Goal: Task Accomplishment & Management: Complete application form

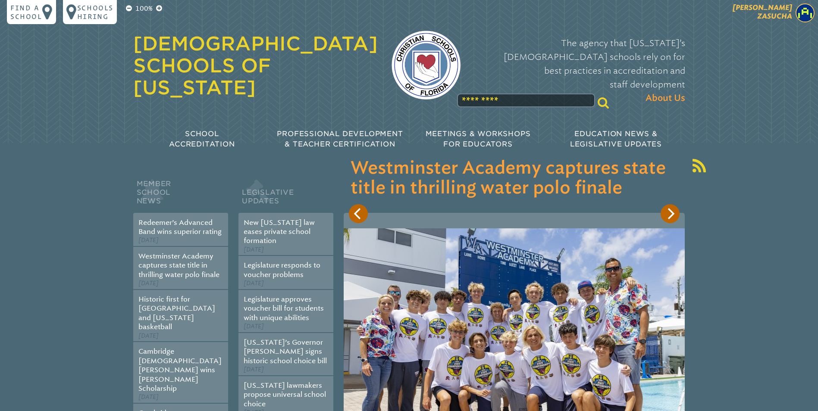
click at [809, 12] on img at bounding box center [804, 12] width 19 height 19
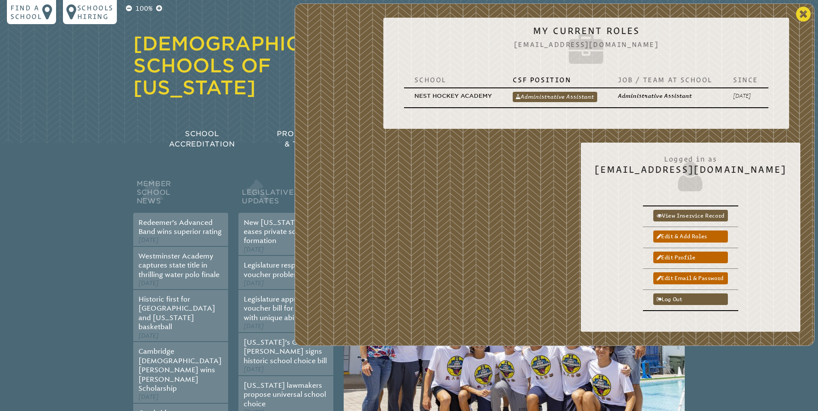
click at [805, 10] on icon at bounding box center [803, 14] width 15 height 17
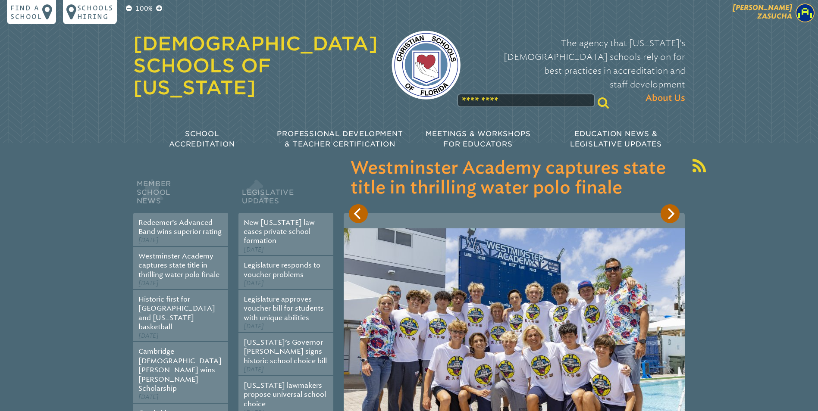
click at [801, 14] on img at bounding box center [804, 12] width 19 height 19
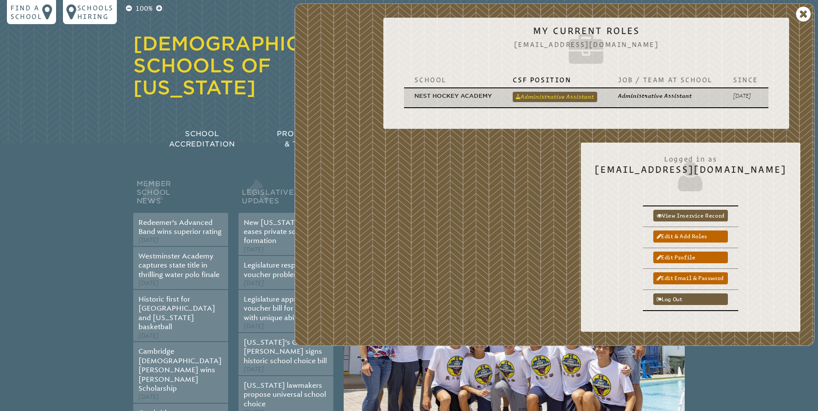
click at [534, 98] on link "Administrative Assistant" at bounding box center [554, 97] width 84 height 10
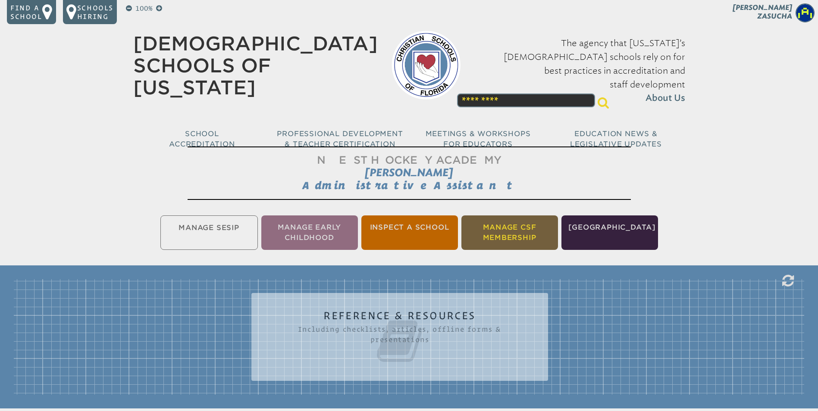
click at [518, 229] on li "Manage CSF Membership" at bounding box center [509, 232] width 97 height 34
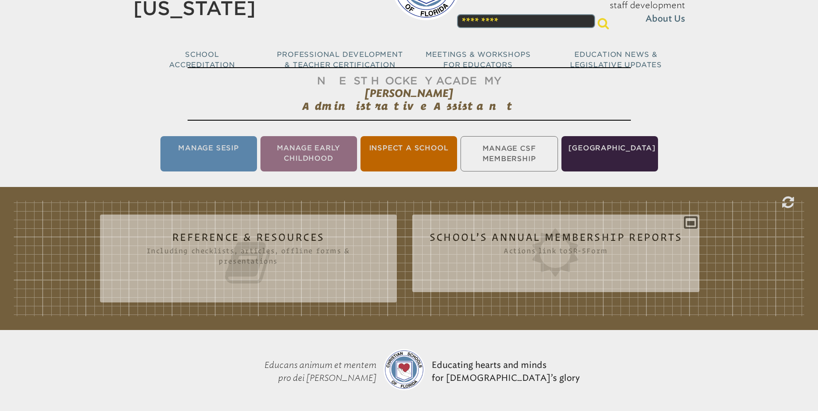
scroll to position [74, 0]
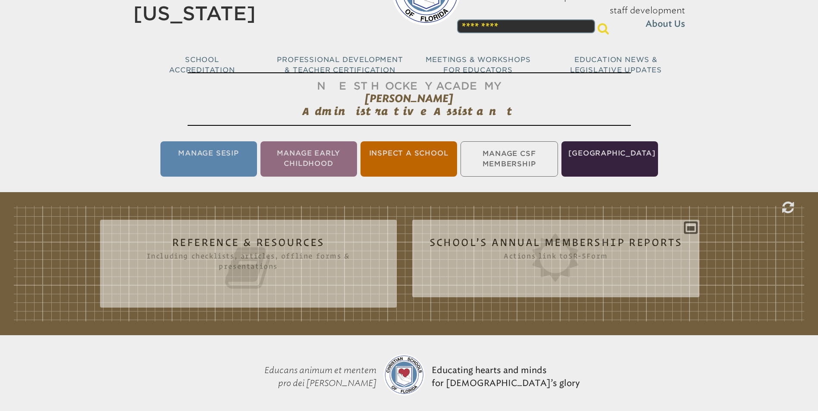
click at [509, 157] on ul "Manage SESIP Manage Early Childhood Inspect a School Manage CSF Membership [GEO…" at bounding box center [409, 159] width 818 height 39
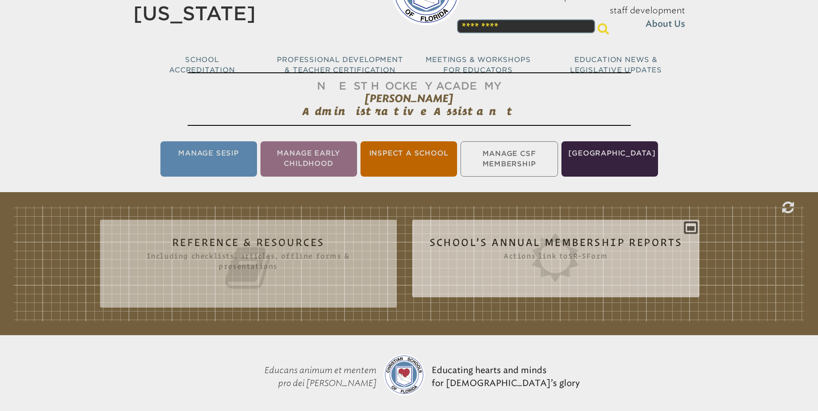
click at [554, 254] on icon at bounding box center [555, 258] width 253 height 48
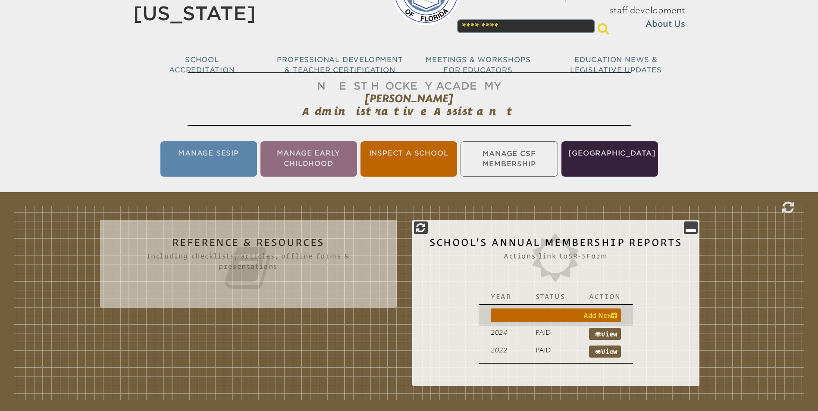
click at [612, 314] on icon at bounding box center [614, 315] width 6 height 7
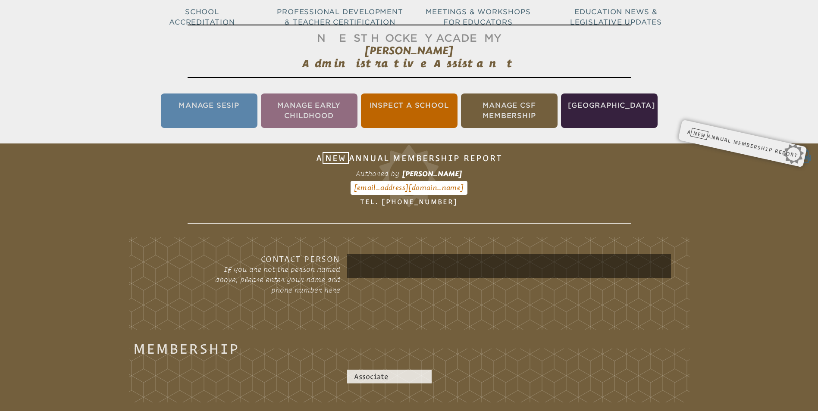
scroll to position [143, 0]
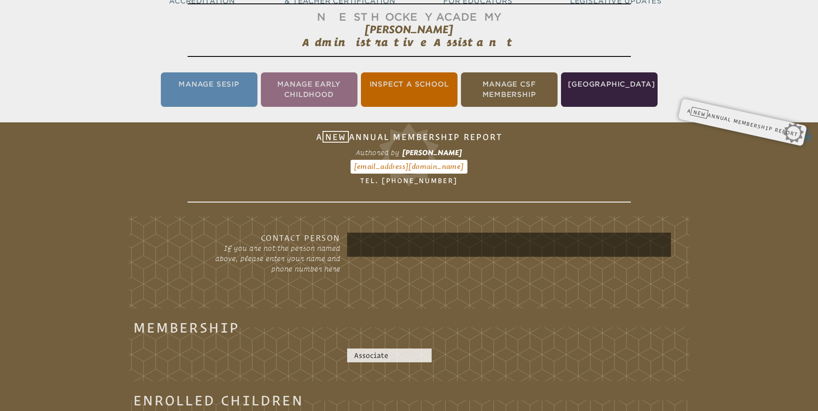
click at [369, 234] on input "text" at bounding box center [509, 244] width 320 height 21
type input "**********"
drag, startPoint x: 457, startPoint y: 239, endPoint x: 287, endPoint y: 237, distance: 170.3
click at [287, 237] on div "**********" at bounding box center [409, 261] width 524 height 57
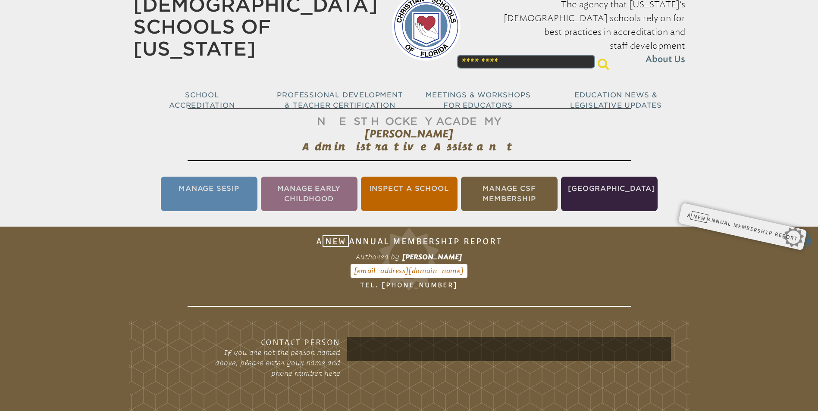
scroll to position [43, 0]
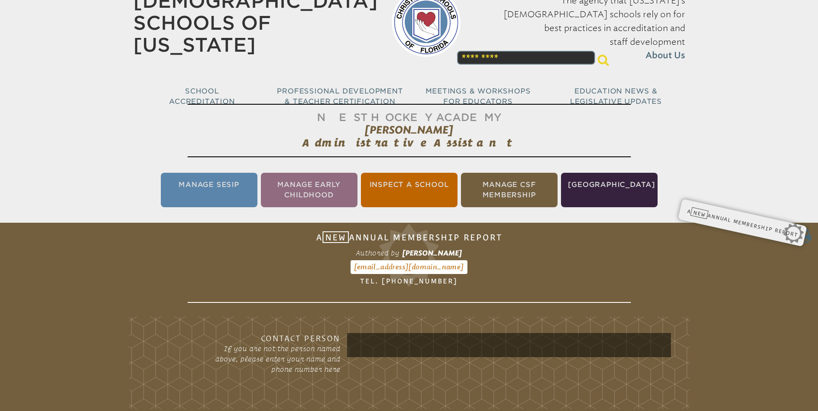
click at [816, 41] on div "100% Find a school Schools Hiring [PERSON_NAME] [PERSON_NAME] My Current Roles …" at bounding box center [409, 38] width 818 height 163
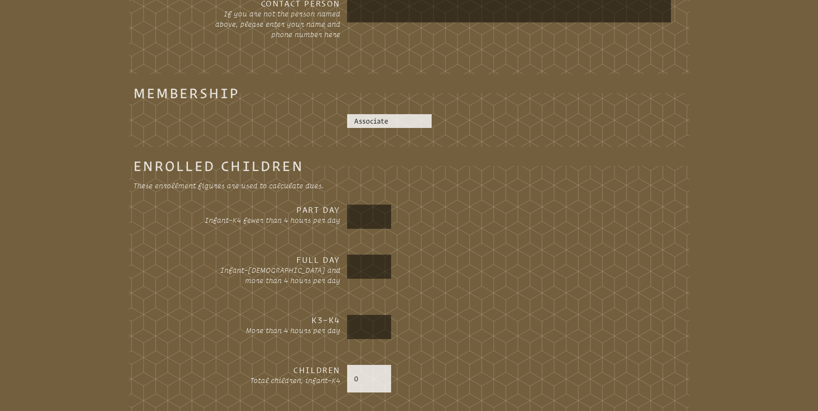
scroll to position [422, 0]
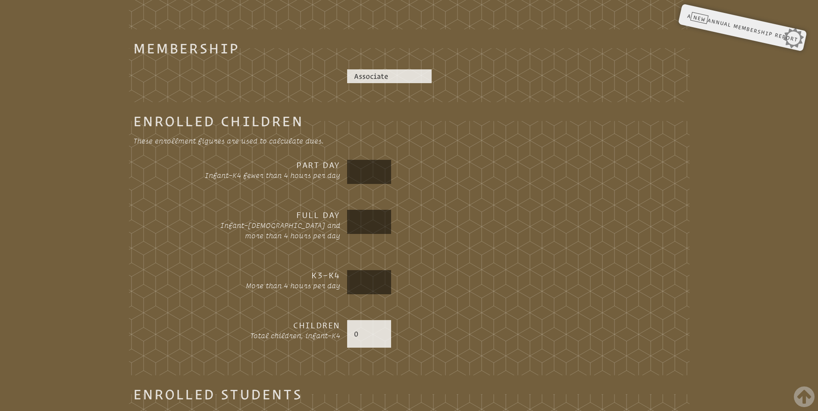
click at [355, 179] on input "text" at bounding box center [369, 172] width 41 height 21
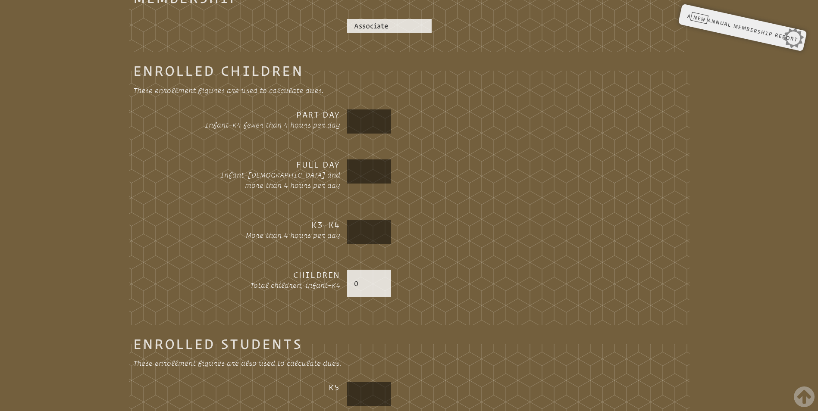
scroll to position [476, 0]
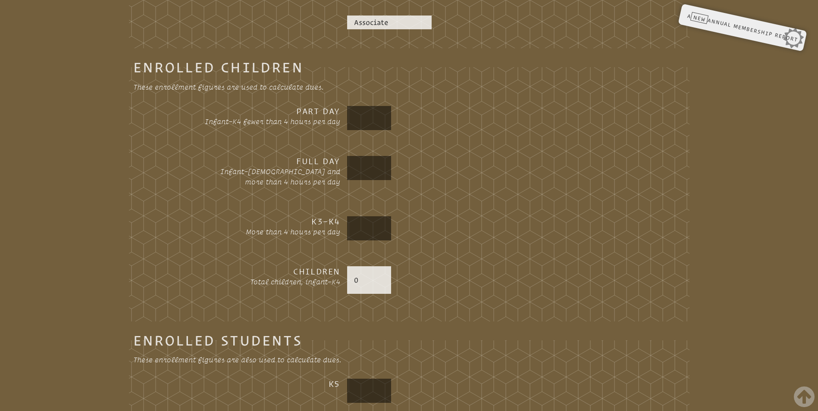
click at [372, 121] on input "text" at bounding box center [369, 118] width 41 height 21
type input "*"
click at [375, 165] on input "text" at bounding box center [369, 168] width 41 height 21
type input "*"
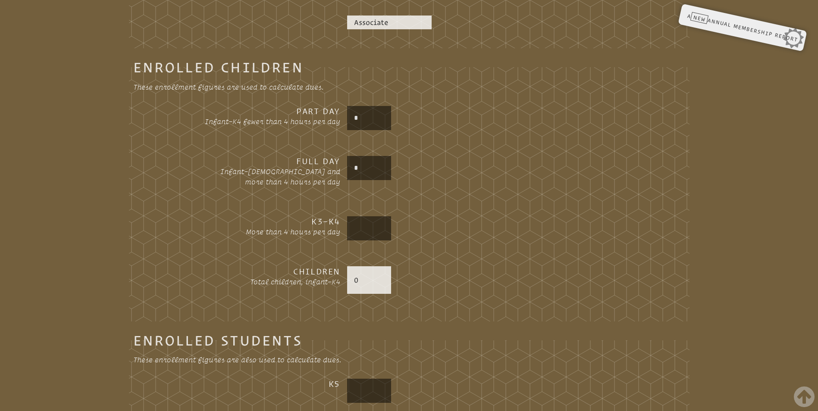
click at [364, 219] on input "text" at bounding box center [369, 228] width 41 height 21
type input "*"
click at [414, 284] on div "0" at bounding box center [509, 280] width 324 height 28
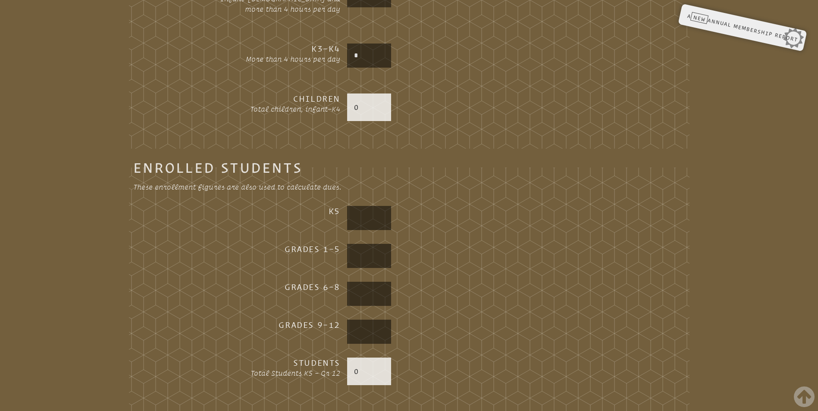
scroll to position [684, 0]
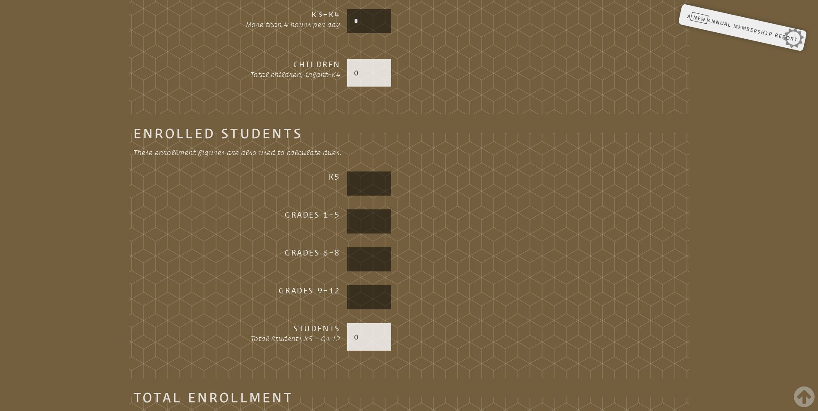
click at [354, 185] on input "text" at bounding box center [369, 183] width 41 height 21
type input "*"
click at [369, 216] on input "text" at bounding box center [369, 221] width 41 height 21
type input "*"
click at [372, 258] on input "text" at bounding box center [369, 259] width 41 height 21
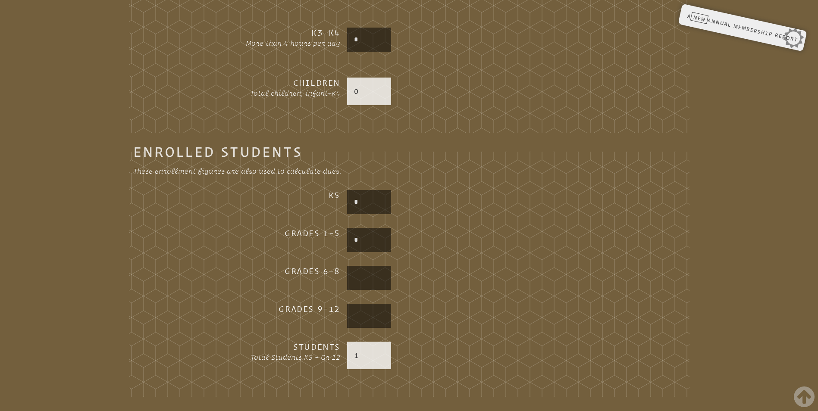
scroll to position [673, 0]
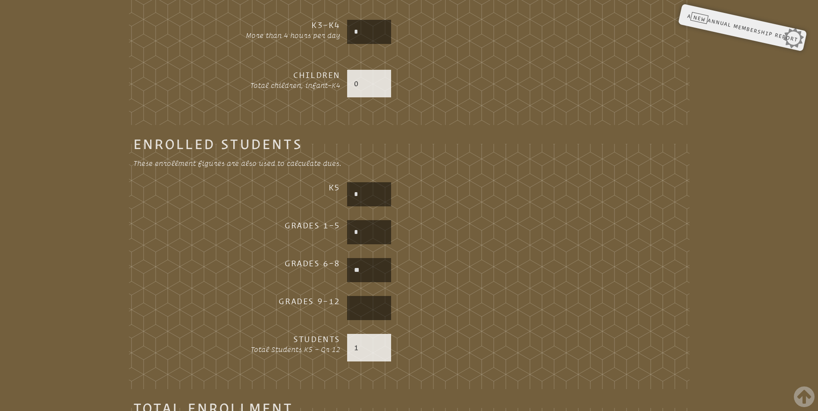
type input "**"
click at [359, 306] on input "text" at bounding box center [369, 308] width 41 height 21
type input "**"
click at [451, 334] on div "81" at bounding box center [509, 348] width 324 height 28
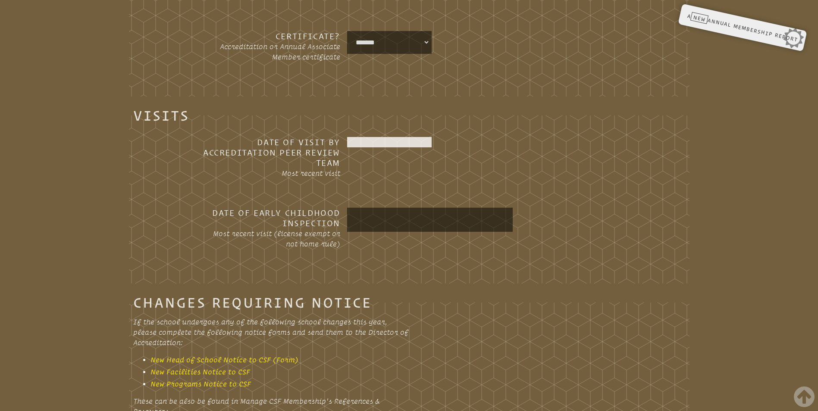
scroll to position [1487, 0]
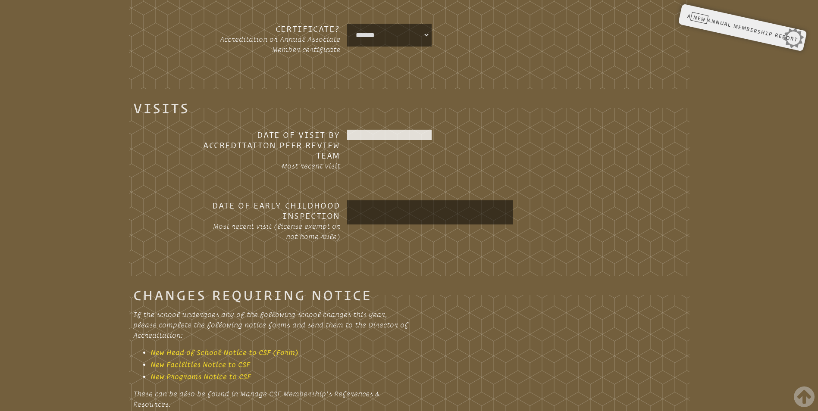
click at [353, 131] on div at bounding box center [389, 135] width 84 height 10
click at [362, 130] on div at bounding box center [389, 135] width 84 height 10
drag, startPoint x: 362, startPoint y: 127, endPoint x: 362, endPoint y: 138, distance: 10.8
click at [362, 138] on div "Date of Visit by Accreditation Peer Review Team Most recent visit" at bounding box center [409, 158] width 524 height 57
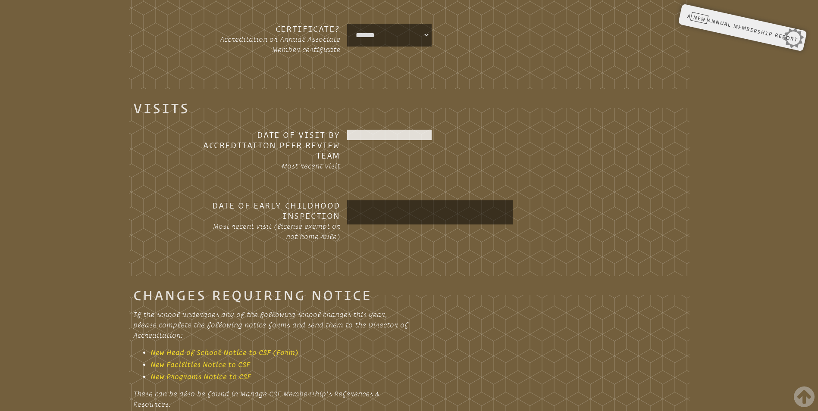
click at [361, 137] on div at bounding box center [389, 135] width 84 height 10
click at [359, 135] on div at bounding box center [389, 135] width 84 height 10
drag, startPoint x: 359, startPoint y: 135, endPoint x: 357, endPoint y: 131, distance: 5.0
click at [357, 131] on div at bounding box center [389, 135] width 84 height 10
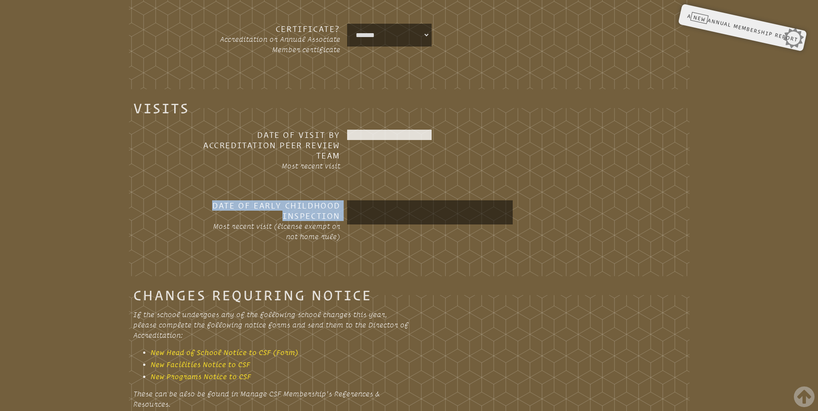
click at [357, 131] on div at bounding box center [389, 135] width 84 height 10
drag, startPoint x: 357, startPoint y: 131, endPoint x: 364, endPoint y: 134, distance: 7.7
click at [364, 134] on div at bounding box center [389, 135] width 84 height 10
click at [560, 144] on div "Date of Visit by Accreditation Peer Review Team Most recent visit" at bounding box center [409, 158] width 524 height 57
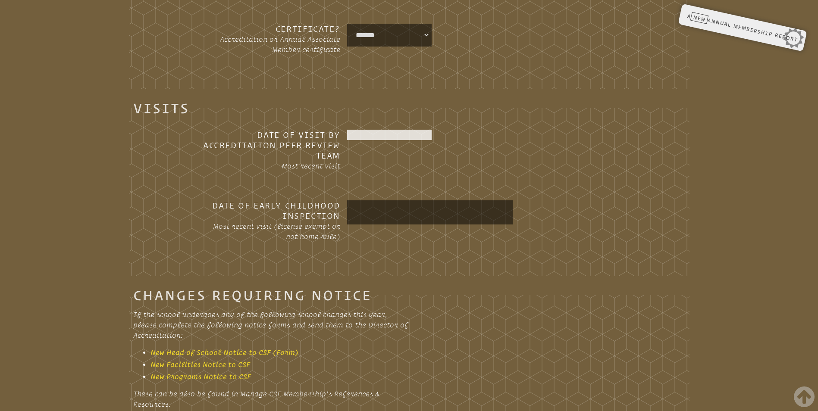
click at [426, 29] on select "**********" at bounding box center [389, 34] width 81 height 19
click at [492, 24] on div "**********" at bounding box center [509, 35] width 324 height 23
click at [382, 134] on div at bounding box center [389, 135] width 84 height 10
click at [380, 130] on div at bounding box center [389, 135] width 84 height 10
click at [538, 154] on div "Date of Visit by Accreditation Peer Review Team Most recent visit" at bounding box center [409, 158] width 524 height 57
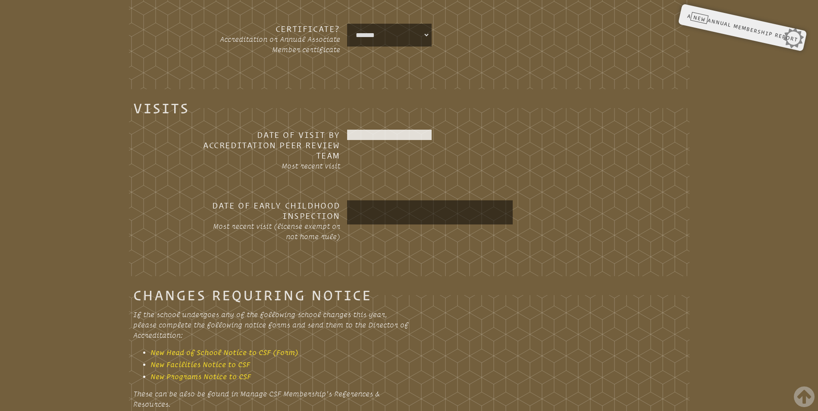
click at [383, 130] on div at bounding box center [389, 135] width 84 height 10
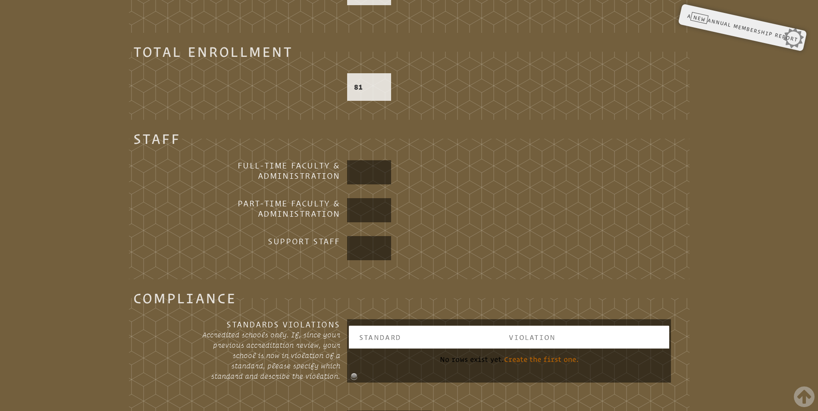
scroll to position [1025, 0]
